Goal: Transaction & Acquisition: Purchase product/service

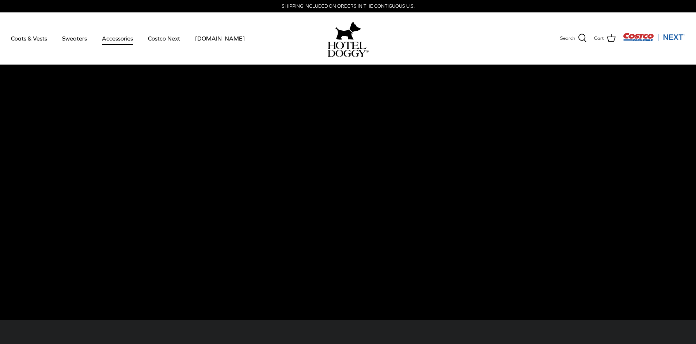
click at [129, 40] on link "Accessories" at bounding box center [117, 38] width 44 height 25
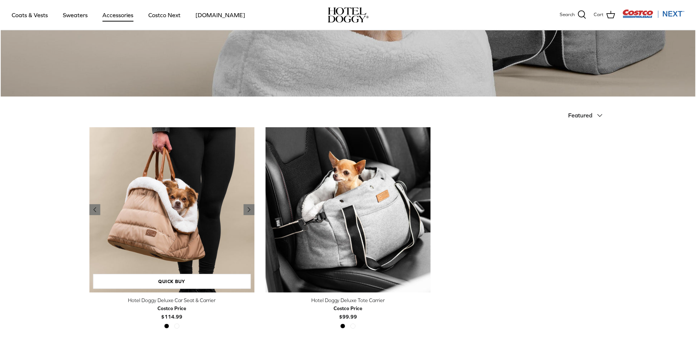
scroll to position [110, 0]
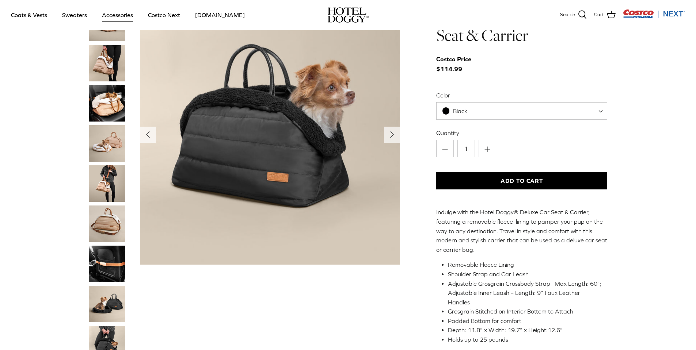
scroll to position [73, 0]
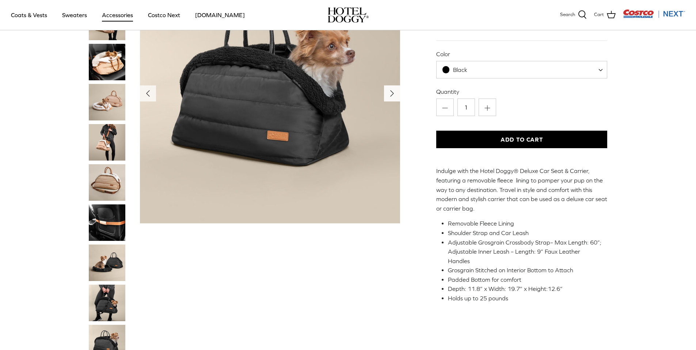
click at [394, 96] on icon "Right" at bounding box center [392, 94] width 12 height 12
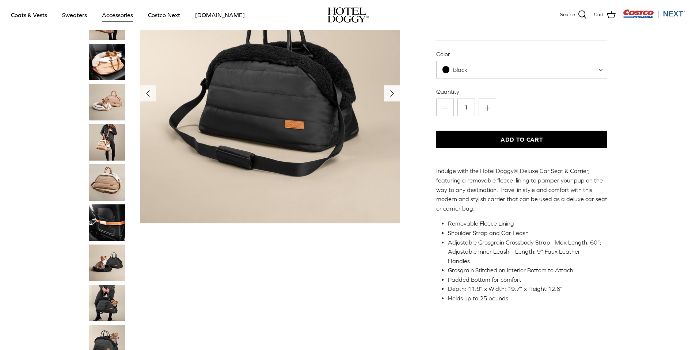
click at [390, 94] on icon "Right" at bounding box center [392, 94] width 12 height 12
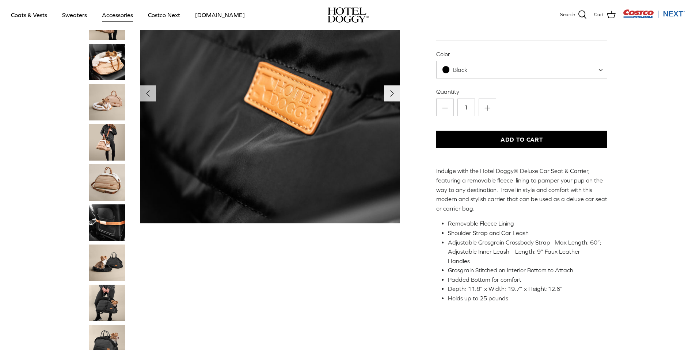
click at [389, 96] on icon "Right" at bounding box center [392, 94] width 12 height 12
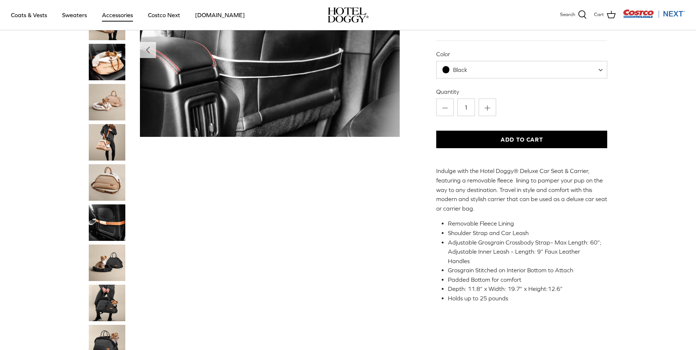
scroll to position [0, 0]
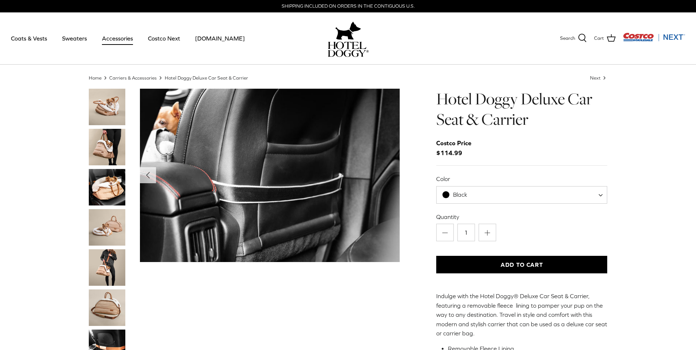
click at [110, 146] on img "Thumbnail Link" at bounding box center [107, 147] width 37 height 37
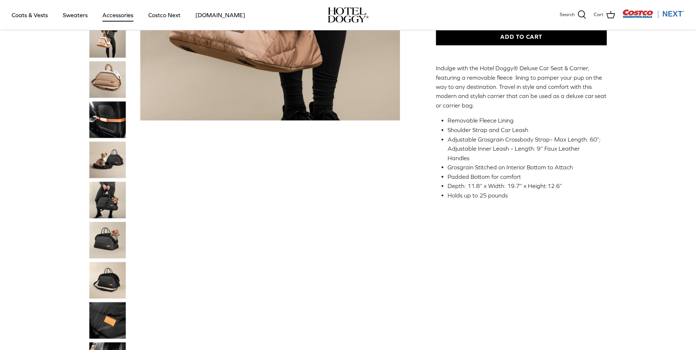
scroll to position [183, 0]
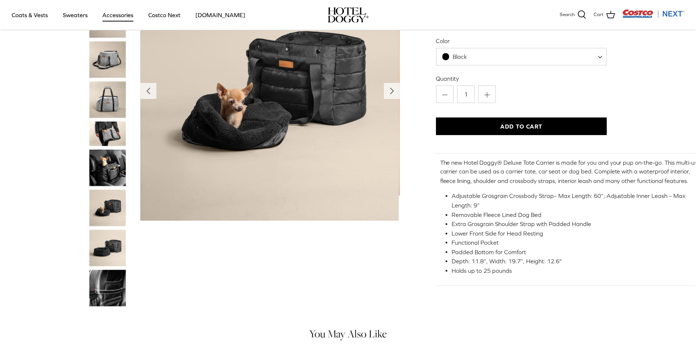
scroll to position [73, 0]
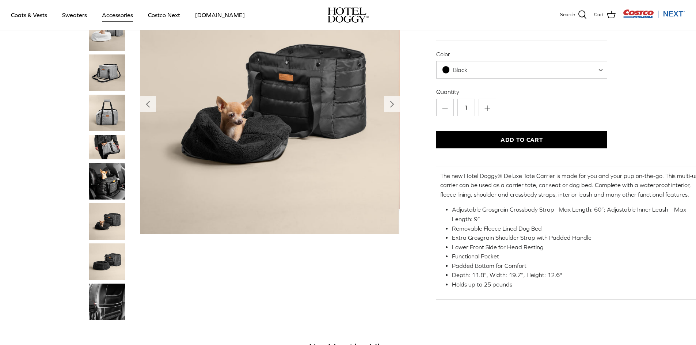
click at [117, 63] on img "Thumbnail Link" at bounding box center [107, 72] width 37 height 37
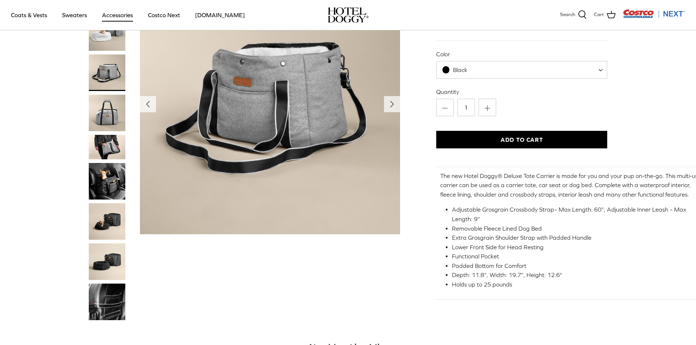
click at [580, 74] on span "Black" at bounding box center [521, 70] width 171 height 18
click at [580, 73] on span "Black" at bounding box center [521, 70] width 171 height 18
